Goal: Answer question/provide support: Share knowledge or assist other users

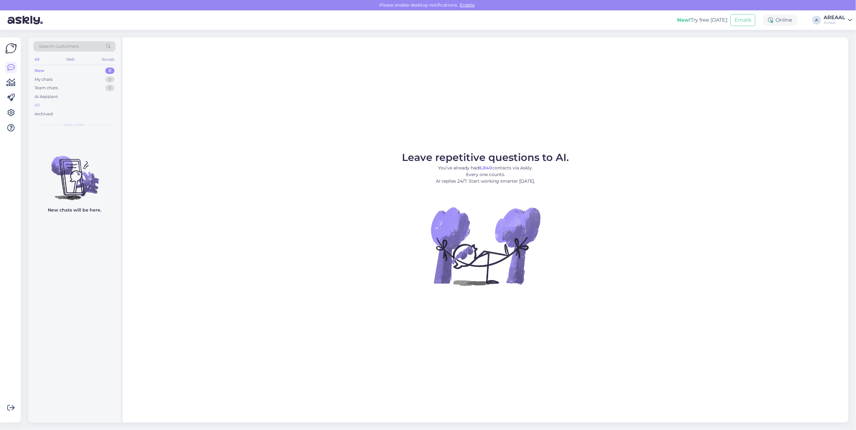
drag, startPoint x: 0, startPoint y: 0, endPoint x: 49, endPoint y: 108, distance: 118.5
click at [49, 108] on div "All" at bounding box center [74, 105] width 82 height 9
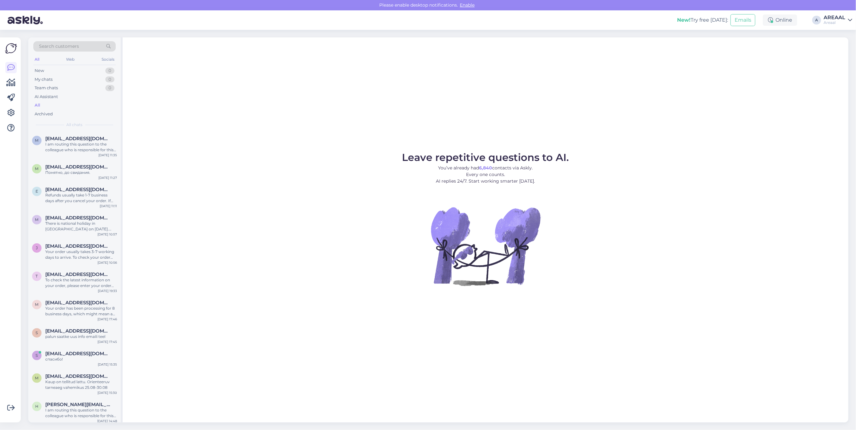
click at [181, 153] on figure "Leave repetitive questions to AI. You’ve already had 6,840 contacts via Askly. …" at bounding box center [485, 228] width 715 height 150
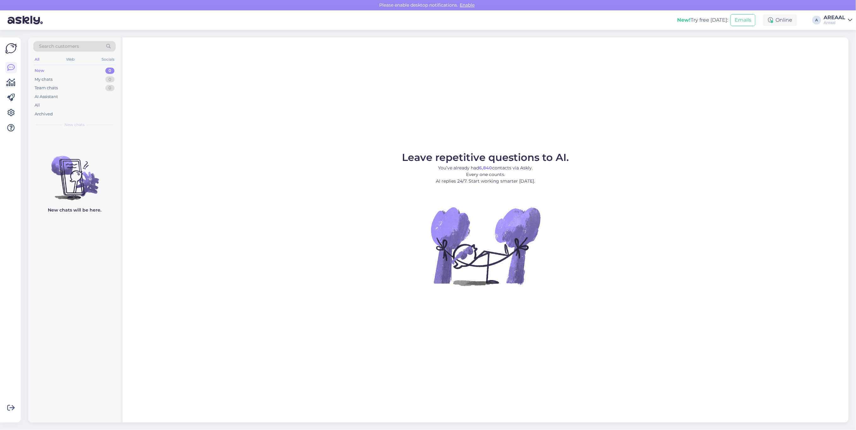
click at [627, 153] on figure "Leave repetitive questions to AI. You’ve already had 6,840 contacts via Askly. …" at bounding box center [485, 228] width 715 height 150
click at [85, 102] on div "All" at bounding box center [74, 105] width 82 height 9
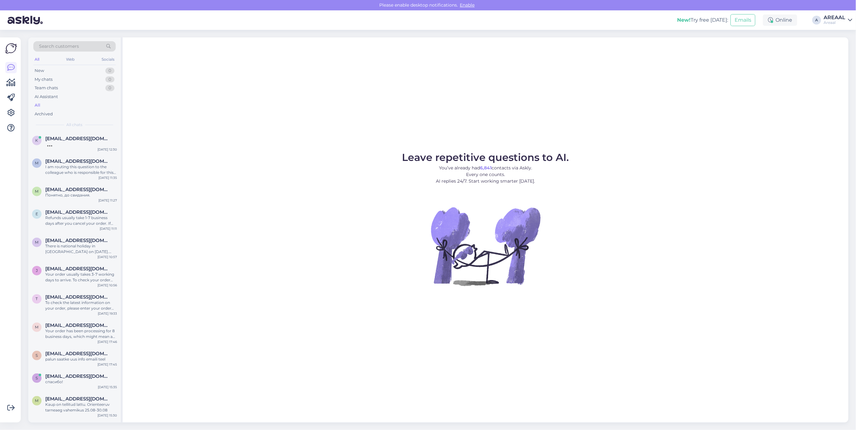
click at [241, 217] on figure "Leave repetitive questions to AI. You’ve already had 6,841 contacts via Askly. …" at bounding box center [485, 228] width 715 height 150
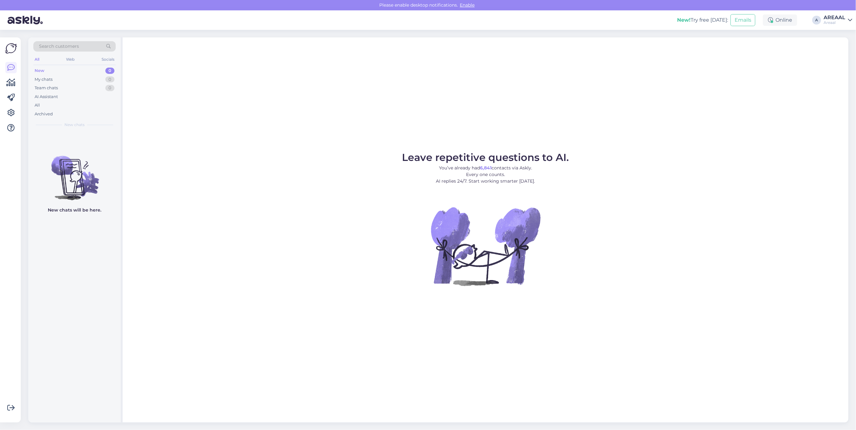
click at [31, 107] on div "Search customers All Web Socials New 0 My chats 0 Team chats 0 AI Assistant All…" at bounding box center [74, 84] width 92 height 94
click at [38, 106] on div "All" at bounding box center [37, 105] width 5 height 6
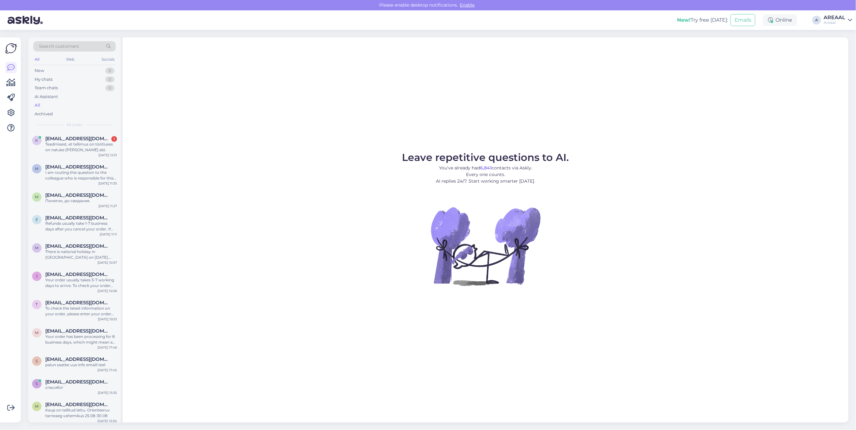
click at [201, 121] on div "Leave repetitive questions to AI. You’ve already had 6,841 contacts via Askly. …" at bounding box center [486, 229] width 726 height 385
click at [195, 121] on div "Leave repetitive questions to AI. You’ve already had 6,841 contacts via Askly. …" at bounding box center [486, 229] width 726 height 385
